Goal: Find specific page/section: Find specific page/section

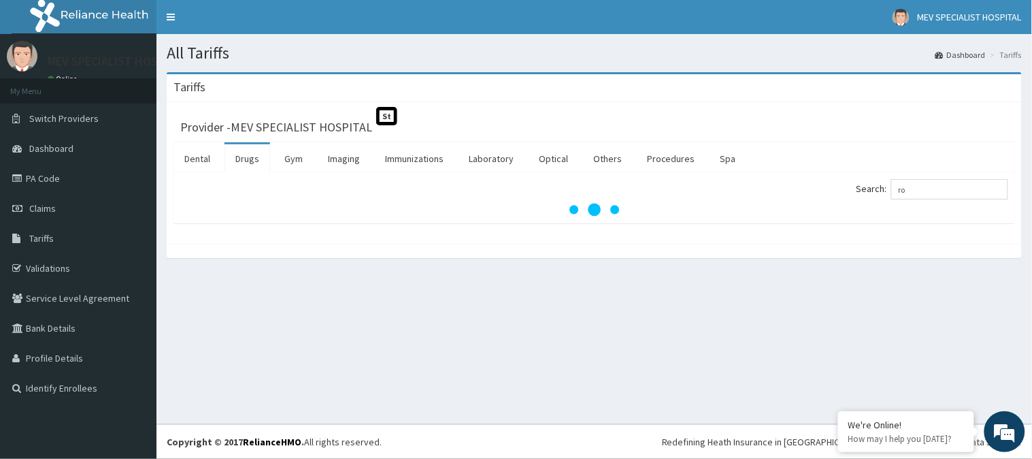
type input "r"
type input "v"
type input "cet"
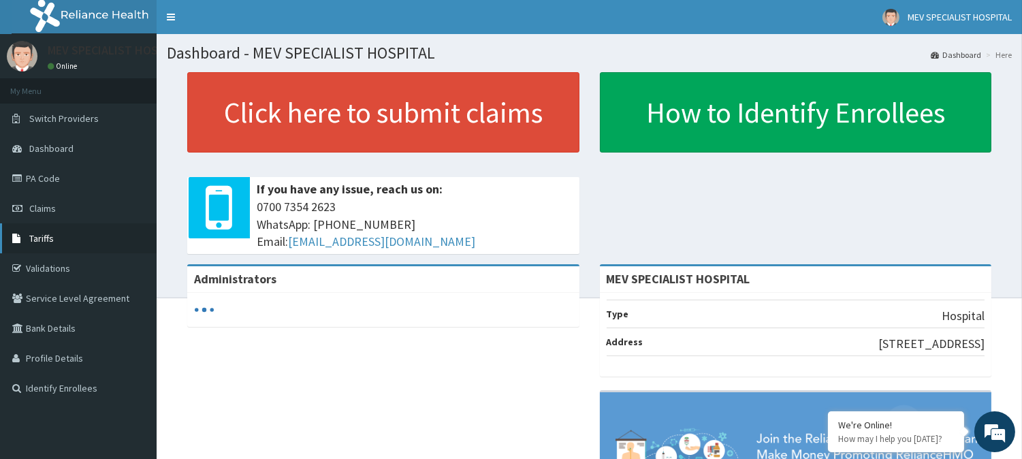
click at [56, 241] on link "Tariffs" at bounding box center [78, 238] width 157 height 30
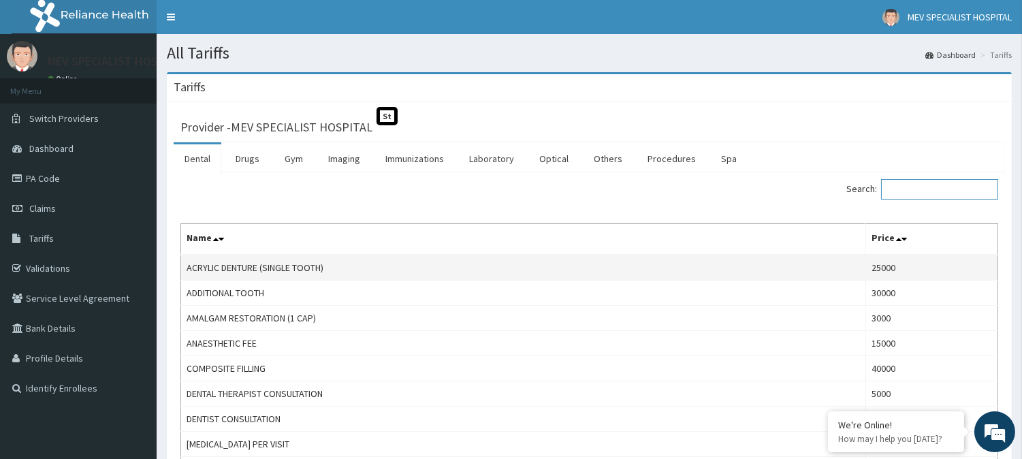
drag, startPoint x: 920, startPoint y: 194, endPoint x: 361, endPoint y: 264, distance: 563.8
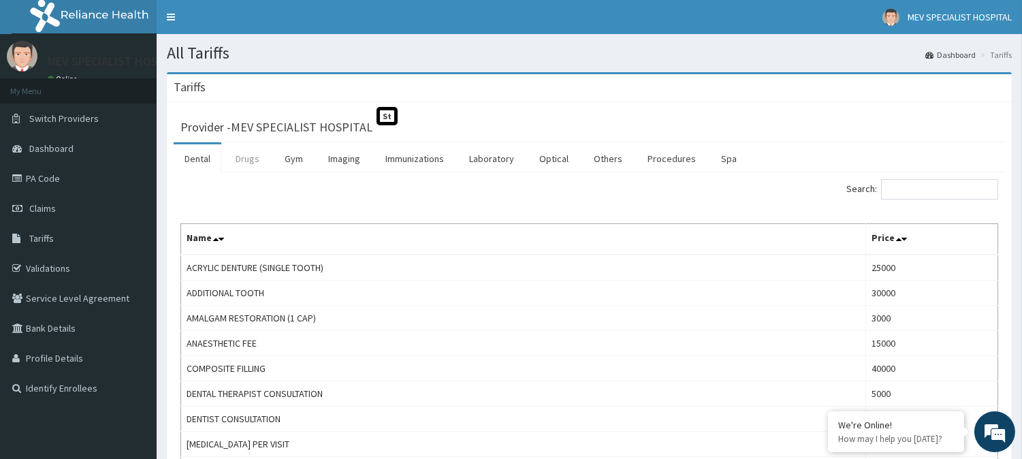
click at [255, 158] on link "Drugs" at bounding box center [248, 158] width 46 height 29
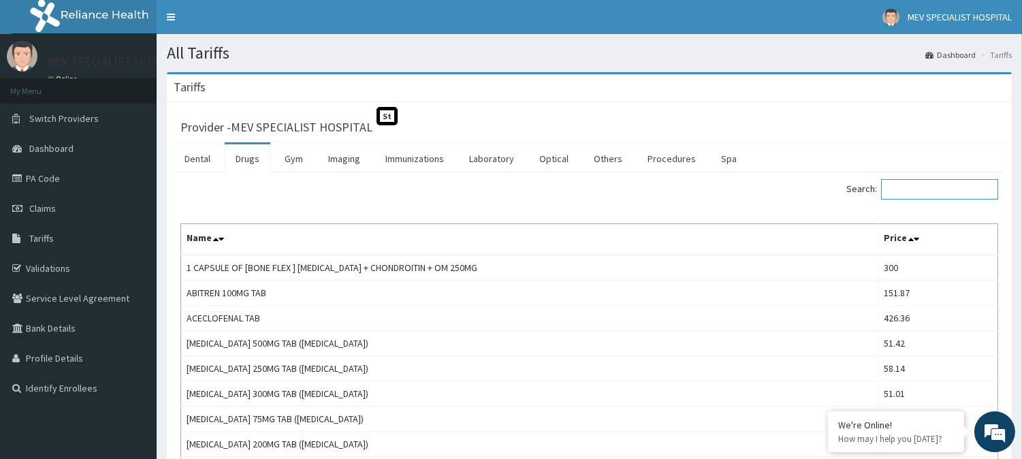
click at [924, 191] on input "Search:" at bounding box center [939, 189] width 117 height 20
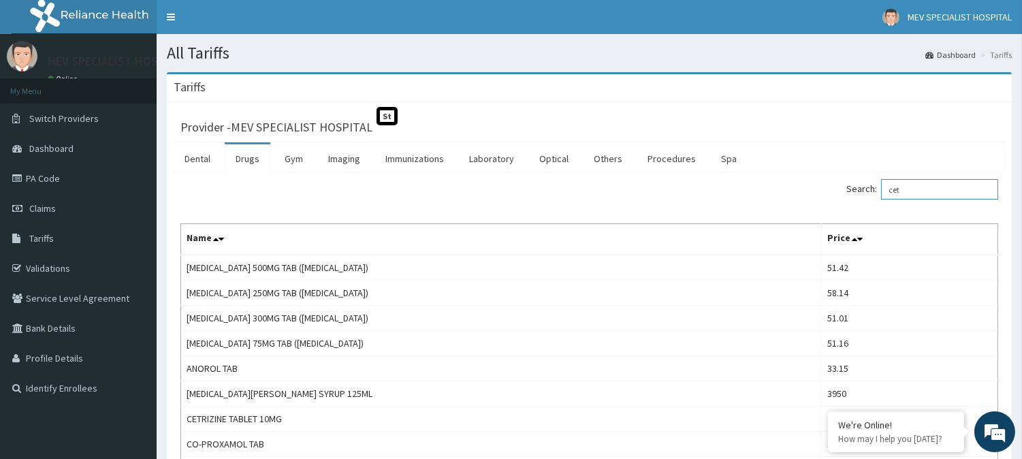
type input "cet"
